Goal: Find specific page/section: Find specific page/section

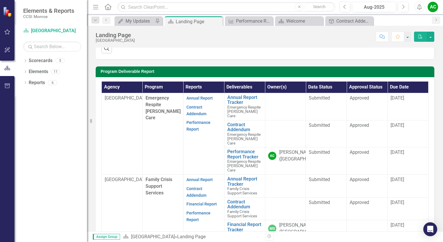
scroll to position [132, 0]
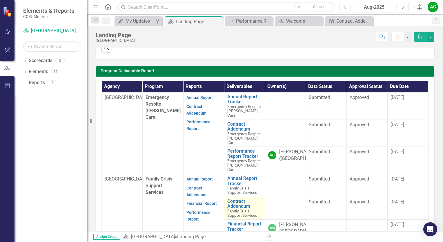
click at [236, 218] on span "Family Crisis Support Services" at bounding box center [243, 213] width 30 height 9
click at [237, 209] on link "Contract Addendum" at bounding box center [245, 204] width 35 height 10
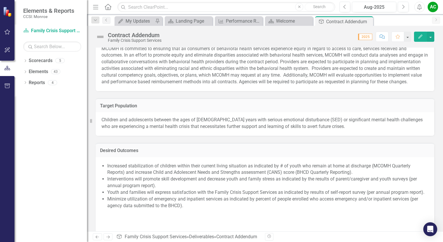
scroll to position [395, 0]
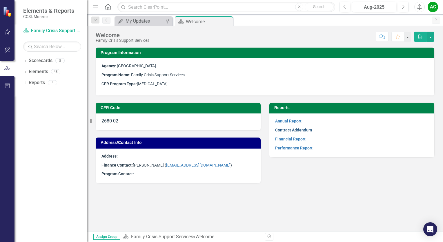
click at [310, 130] on link "Contract Addendum" at bounding box center [293, 130] width 37 height 5
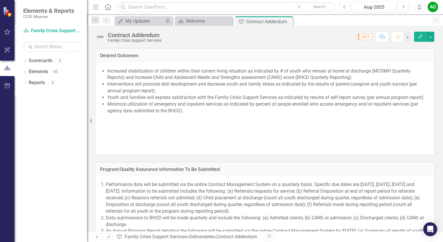
scroll to position [485, 0]
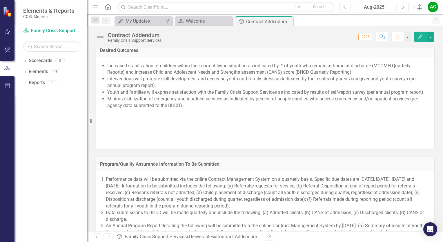
drag, startPoint x: 100, startPoint y: 55, endPoint x: 126, endPoint y: 60, distance: 26.4
click at [126, 55] on td "Desired Outcomes" at bounding box center [265, 51] width 330 height 8
drag, startPoint x: 100, startPoint y: 55, endPoint x: 139, endPoint y: 57, distance: 39.0
click at [139, 57] on div "Desired Outcomes" at bounding box center [265, 50] width 339 height 14
drag, startPoint x: 102, startPoint y: 55, endPoint x: 125, endPoint y: 57, distance: 23.9
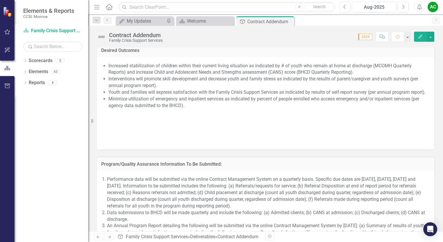
drag, startPoint x: 125, startPoint y: 57, endPoint x: 88, endPoint y: 58, distance: 37.2
click at [88, 58] on div "Resize" at bounding box center [90, 121] width 5 height 242
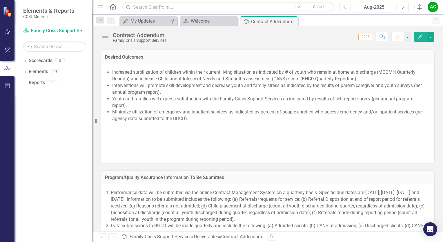
scroll to position [492, 0]
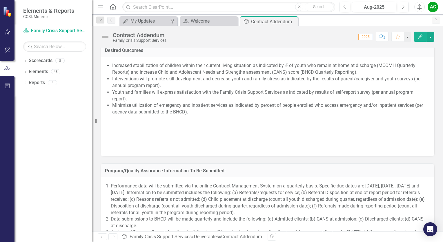
click at [92, 121] on div "Resize" at bounding box center [94, 121] width 5 height 242
drag, startPoint x: 107, startPoint y: 71, endPoint x: 184, endPoint y: 90, distance: 80.0
click at [186, 89] on span "Increased stabilization of children within their current living situation as in…" at bounding box center [268, 106] width 322 height 88
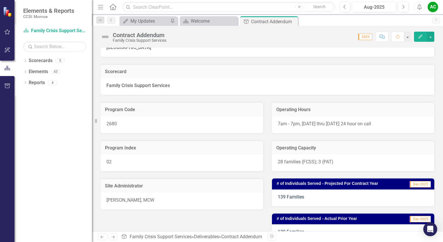
scroll to position [0, 0]
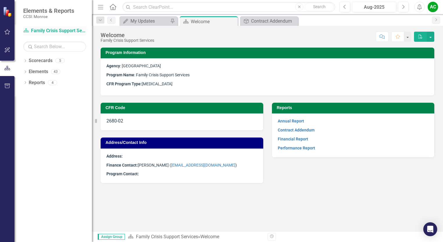
click at [57, 32] on link "Scorecard Family Crisis Support Services" at bounding box center [54, 31] width 63 height 7
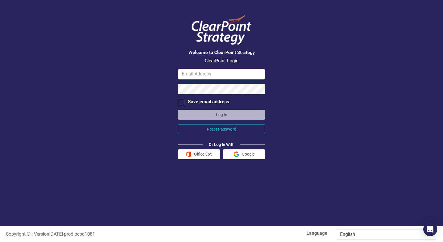
click at [200, 73] on input "email" at bounding box center [221, 74] width 87 height 11
type input "[EMAIL_ADDRESS][DOMAIN_NAME]"
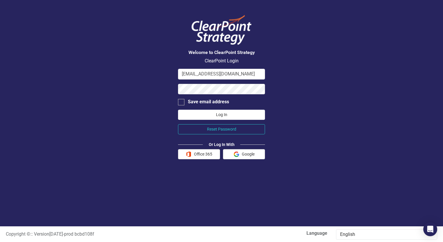
click at [202, 112] on button "Log In" at bounding box center [221, 115] width 87 height 10
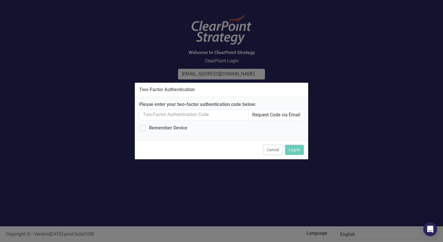
click at [278, 117] on button "Request Code via Email" at bounding box center [277, 114] width 56 height 11
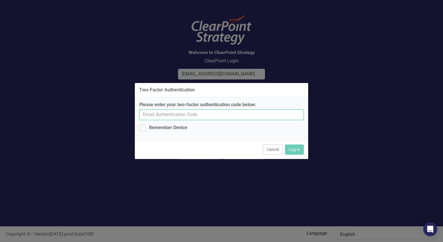
click at [207, 113] on input "Please enter your two-factor authentication code below:" at bounding box center [221, 114] width 165 height 11
type input "673755"
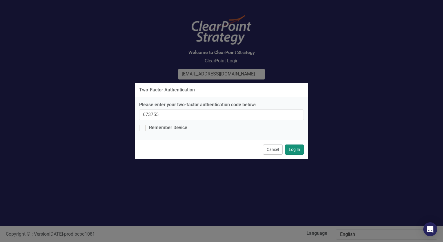
click at [294, 151] on button "Log In" at bounding box center [294, 150] width 19 height 10
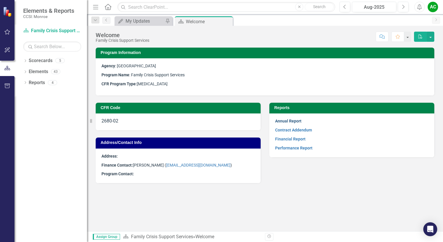
click at [287, 121] on link "Annual Report" at bounding box center [288, 121] width 26 height 5
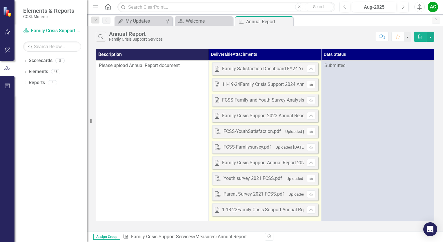
click at [313, 84] on icon at bounding box center [311, 83] width 3 height 3
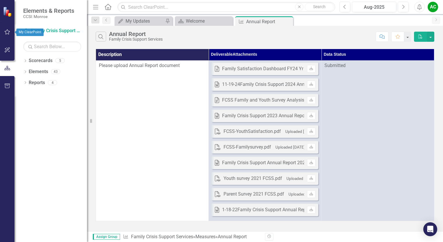
click at [8, 32] on icon "button" at bounding box center [7, 32] width 6 height 5
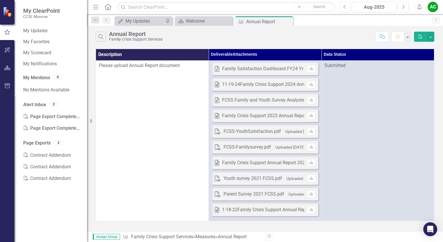
click at [50, 103] on div "2" at bounding box center [53, 104] width 9 height 5
click at [53, 104] on div "2" at bounding box center [53, 104] width 9 height 5
click at [42, 104] on link "Alert Inbox" at bounding box center [34, 105] width 23 height 7
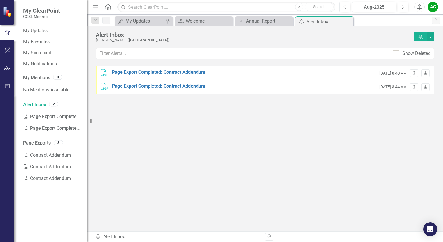
click at [155, 71] on div "Page Export Completed: Contract Addendum" at bounding box center [158, 72] width 93 height 7
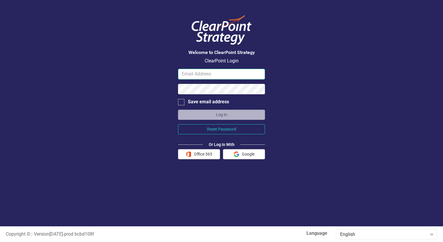
click at [186, 77] on input "email" at bounding box center [221, 74] width 87 height 11
type input "[EMAIL_ADDRESS][DOMAIN_NAME]"
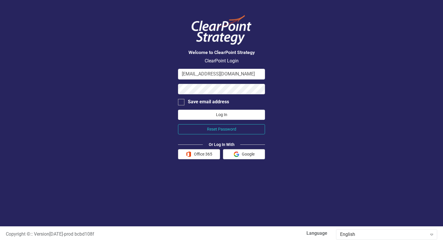
click at [222, 115] on button "Log In" at bounding box center [221, 115] width 87 height 10
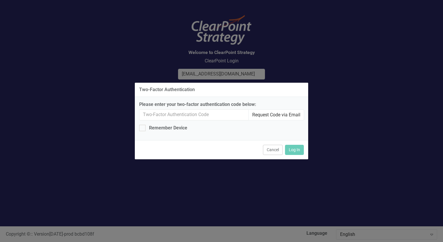
click at [282, 113] on button "Request Code via Email" at bounding box center [277, 114] width 56 height 11
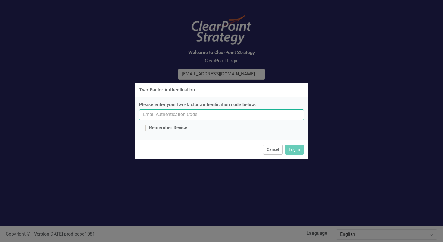
click at [176, 116] on input "Please enter your two-factor authentication code below:" at bounding box center [221, 114] width 165 height 11
type input "776157"
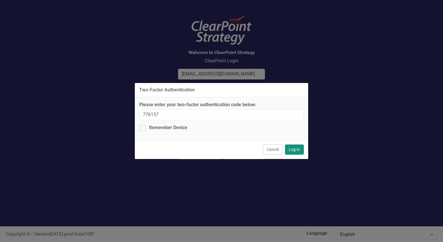
click at [297, 149] on button "Log In" at bounding box center [294, 150] width 19 height 10
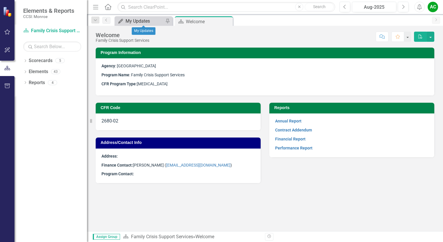
click at [153, 20] on div "My Updates" at bounding box center [145, 20] width 38 height 7
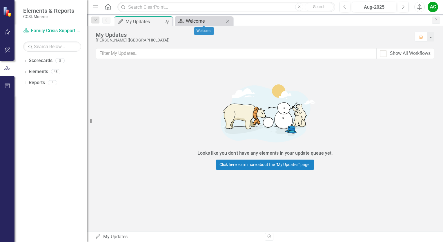
click at [195, 22] on div "Welcome" at bounding box center [205, 20] width 38 height 7
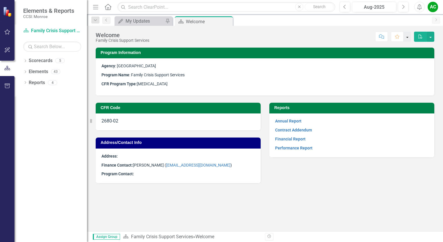
click at [408, 36] on button "button" at bounding box center [408, 37] width 8 height 10
click at [430, 38] on button "button" at bounding box center [431, 37] width 8 height 10
click at [385, 34] on button "Comment" at bounding box center [382, 37] width 13 height 10
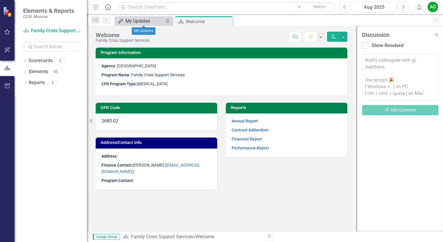
click at [158, 23] on div "My Updates" at bounding box center [145, 20] width 38 height 7
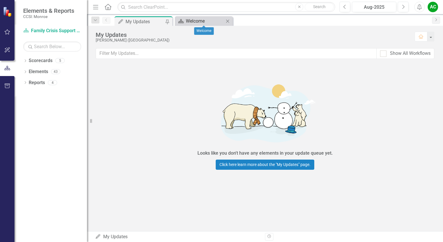
click at [190, 18] on div "Welcome" at bounding box center [205, 20] width 38 height 7
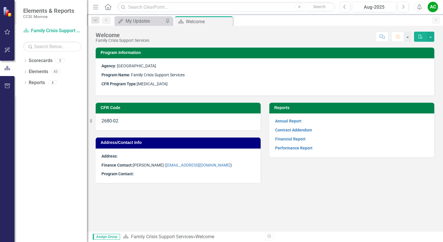
click at [3, 11] on img at bounding box center [8, 12] width 10 height 10
click at [8, 11] on img at bounding box center [8, 12] width 10 height 10
click at [6, 32] on icon "button" at bounding box center [8, 31] width 6 height 5
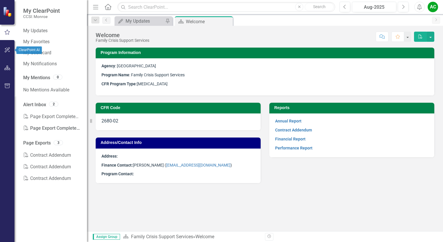
click at [4, 50] on icon "button" at bounding box center [7, 50] width 6 height 5
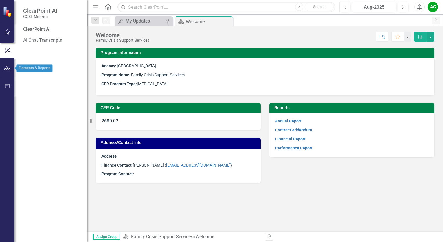
click at [9, 66] on icon "button" at bounding box center [7, 68] width 6 height 5
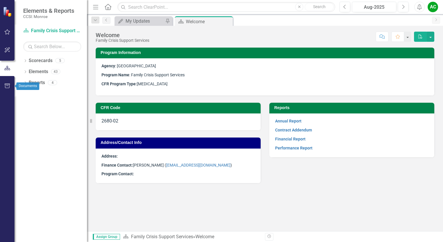
click at [7, 86] on icon "button" at bounding box center [7, 86] width 6 height 5
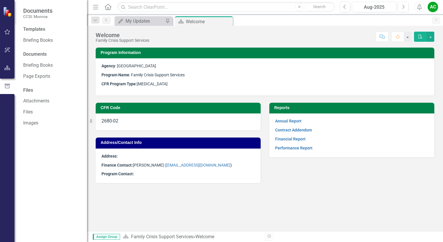
click at [98, 8] on icon "Menu" at bounding box center [96, 7] width 8 height 6
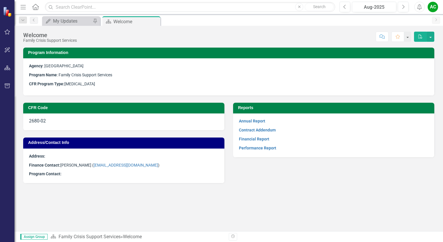
click at [21, 9] on icon "Menu" at bounding box center [23, 7] width 8 height 6
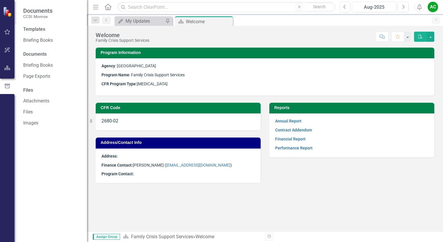
click at [107, 8] on icon at bounding box center [108, 7] width 7 height 6
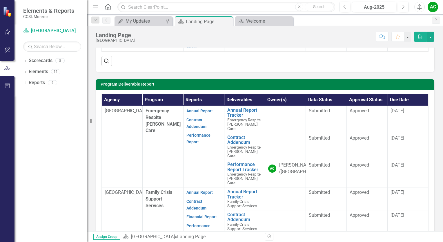
scroll to position [124, 0]
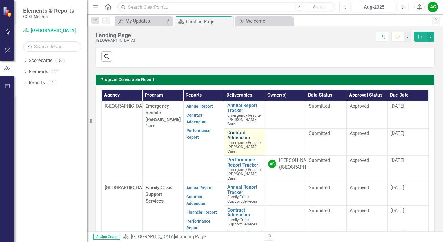
click at [232, 140] on link "Contract Addendum" at bounding box center [245, 135] width 35 height 10
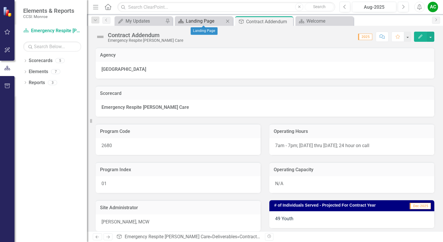
click at [206, 23] on div "Landing Page" at bounding box center [205, 20] width 38 height 7
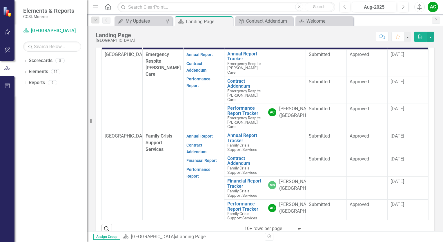
scroll to position [173, 0]
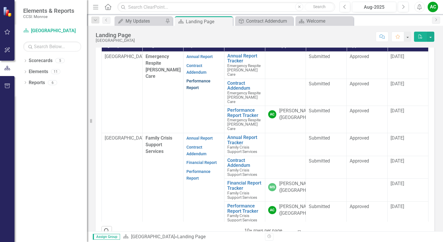
click at [191, 90] on link "Performance Report" at bounding box center [199, 84] width 24 height 11
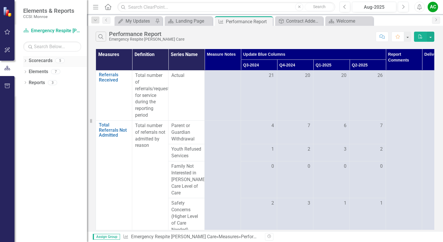
click at [60, 61] on div "5" at bounding box center [59, 60] width 9 height 5
click at [54, 70] on div "7" at bounding box center [55, 71] width 9 height 5
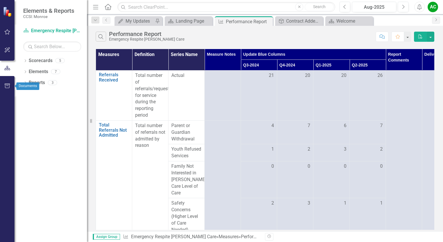
click at [8, 86] on icon "button" at bounding box center [7, 86] width 6 height 5
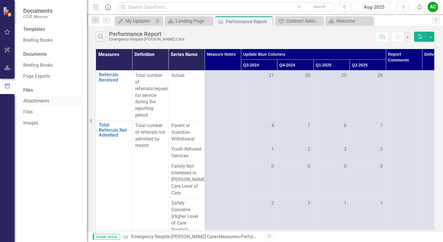
click at [40, 99] on link "Attachments" at bounding box center [52, 101] width 58 height 7
